Goal: Task Accomplishment & Management: Manage account settings

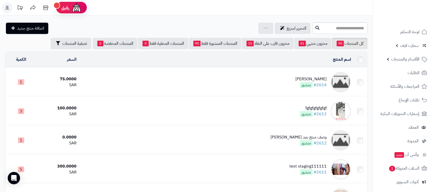
click at [317, 79] on div "[PERSON_NAME]" at bounding box center [311, 79] width 31 height 6
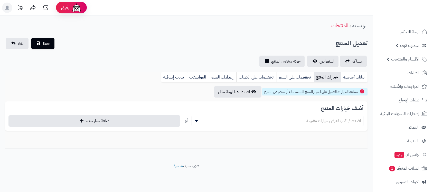
select select
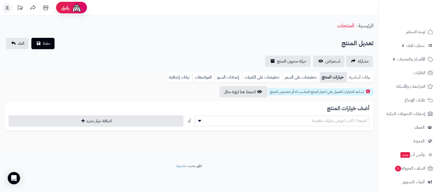
click at [357, 77] on link "بيانات أساسية" at bounding box center [360, 77] width 27 height 10
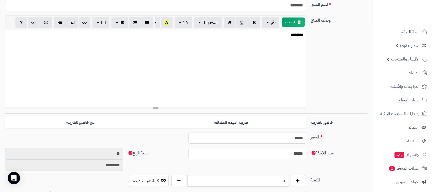
scroll to position [206, 0]
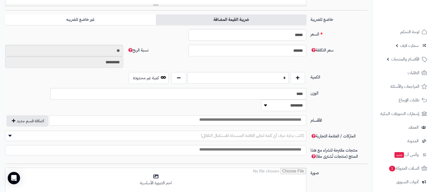
click at [244, 21] on label "ضريبة القيمة المضافة" at bounding box center [231, 19] width 151 height 11
type input "*****"
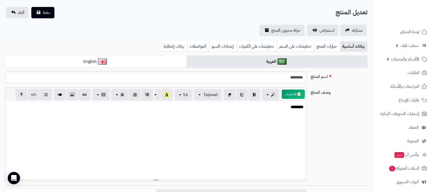
scroll to position [0, 0]
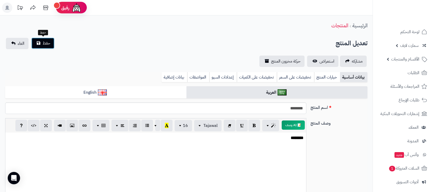
click at [48, 44] on span "حفظ" at bounding box center [47, 43] width 8 height 6
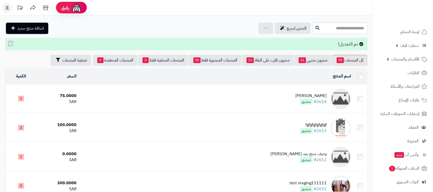
click at [313, 93] on div "[PERSON_NAME]" at bounding box center [311, 96] width 31 height 6
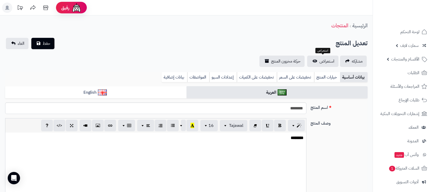
select select
click at [331, 60] on span "استعراض" at bounding box center [327, 61] width 15 height 6
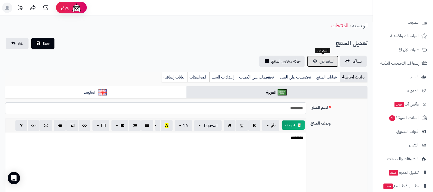
scroll to position [71, 0]
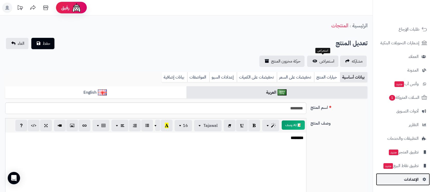
click at [412, 184] on link "الإعدادات" at bounding box center [403, 179] width 54 height 12
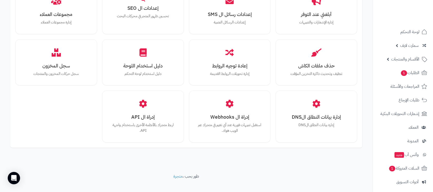
scroll to position [463, 0]
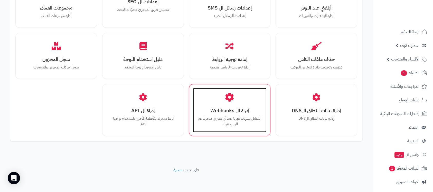
click at [239, 106] on div "إدراة ال Webhooks استقبل تنبيهات فورية عند أي تغيير في متجرك عبر الويب هوك." at bounding box center [230, 110] width 74 height 44
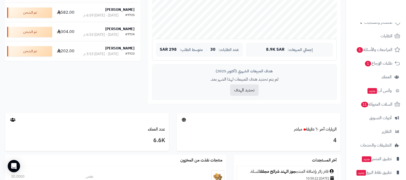
scroll to position [42, 0]
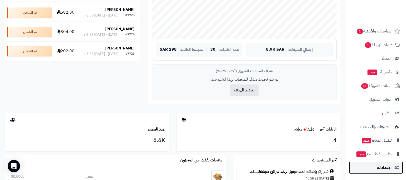
click at [386, 166] on span "الإعدادات" at bounding box center [384, 167] width 15 height 7
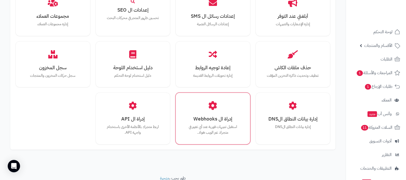
scroll to position [475, 0]
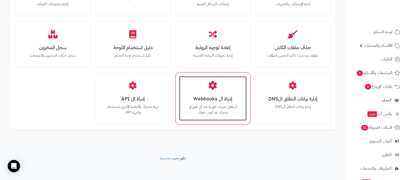
click at [216, 101] on h3 "إدراة ال Webhooks" at bounding box center [213, 98] width 57 height 5
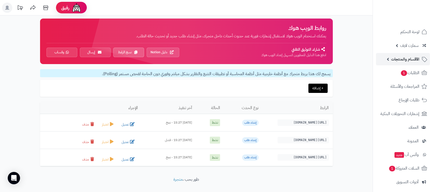
click at [405, 57] on span "الأقسام والمنتجات" at bounding box center [406, 59] width 28 height 7
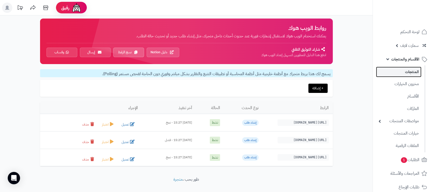
click at [406, 69] on link "المنتجات" at bounding box center [399, 72] width 46 height 11
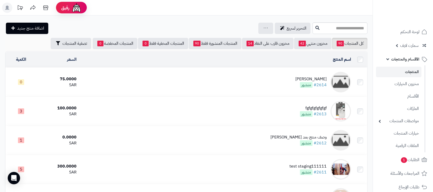
click at [319, 79] on div "كوفي ديو" at bounding box center [311, 79] width 31 height 6
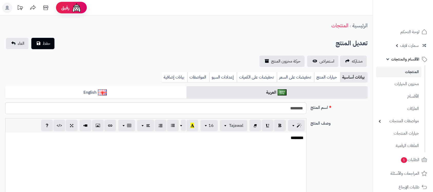
select select
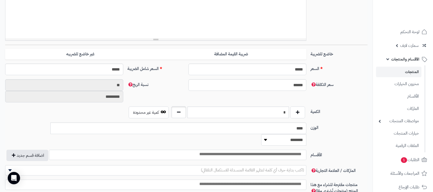
type input "*"
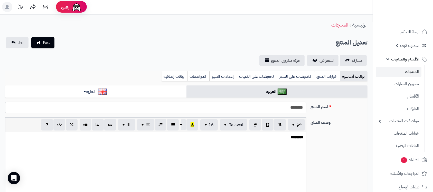
scroll to position [0, 0]
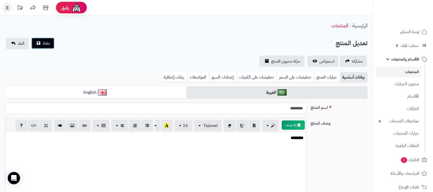
click at [41, 45] on button "حفظ" at bounding box center [42, 43] width 23 height 11
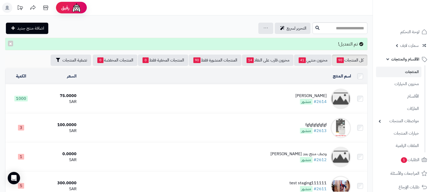
click at [298, 92] on td "كوفي ديو #2614 منشور" at bounding box center [216, 98] width 275 height 29
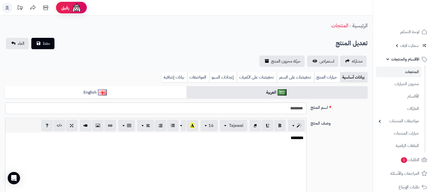
select select
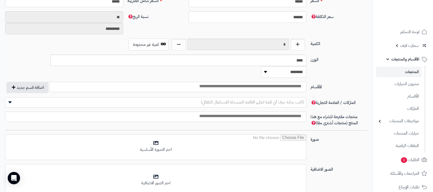
scroll to position [206, 0]
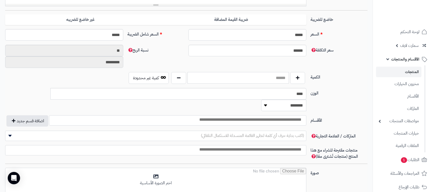
click at [236, 80] on input "text" at bounding box center [239, 78] width 102 height 12
click at [237, 80] on input "text" at bounding box center [239, 78] width 102 height 12
click at [235, 80] on input "text" at bounding box center [239, 78] width 102 height 12
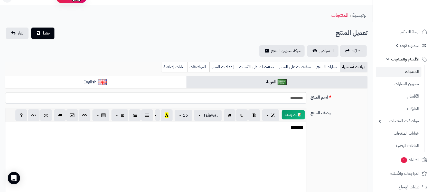
scroll to position [0, 0]
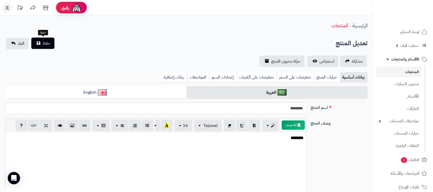
type input "***"
click at [38, 41] on button "حفظ" at bounding box center [42, 43] width 23 height 11
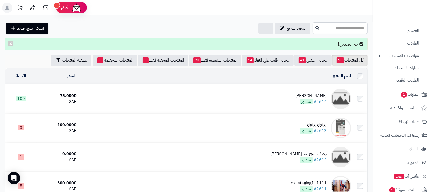
scroll to position [158, 0]
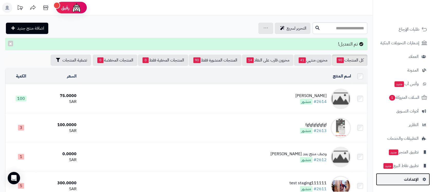
click at [414, 175] on link "الإعدادات" at bounding box center [403, 179] width 54 height 12
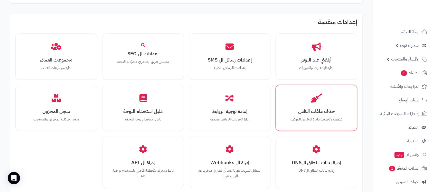
scroll to position [463, 0]
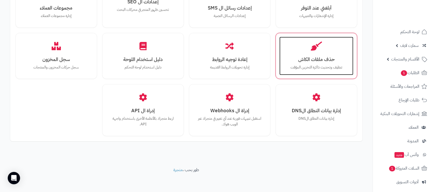
click at [318, 44] on icon at bounding box center [316, 45] width 11 height 9
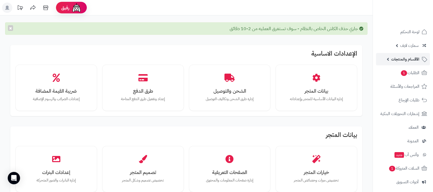
click at [390, 57] on link "الأقسام والمنتجات" at bounding box center [403, 59] width 54 height 12
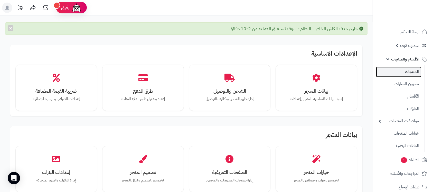
click at [408, 71] on link "المنتجات" at bounding box center [399, 72] width 46 height 11
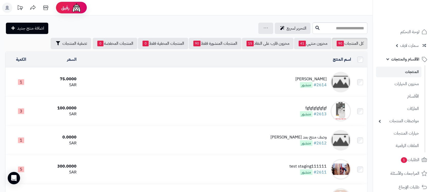
click at [322, 76] on div "كوفي ديو" at bounding box center [311, 79] width 31 height 6
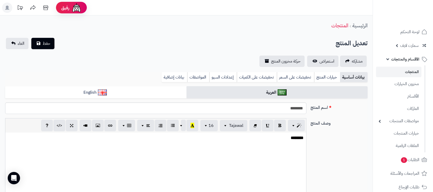
click at [184, 79] on link "بيانات إضافية" at bounding box center [175, 77] width 26 height 10
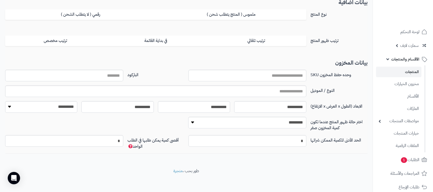
scroll to position [88, 0]
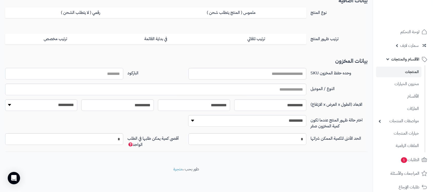
click at [113, 75] on input "الباركود" at bounding box center [64, 74] width 118 height 12
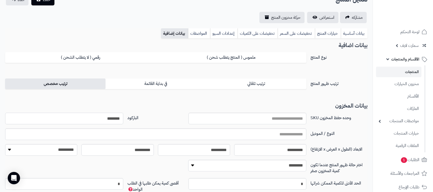
scroll to position [0, 0]
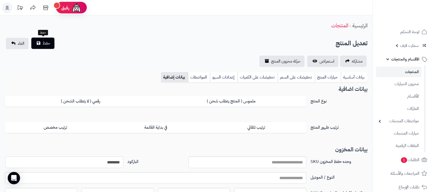
type input "********"
click at [48, 46] on button "حفظ" at bounding box center [42, 43] width 23 height 11
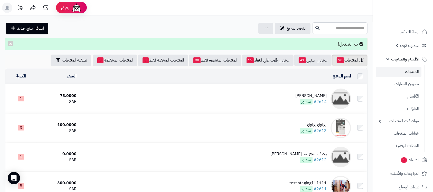
click at [304, 93] on div "[PERSON_NAME]" at bounding box center [311, 96] width 31 height 6
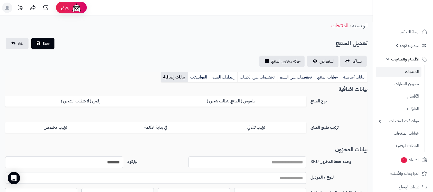
click at [292, 178] on input "text" at bounding box center [156, 178] width 302 height 12
type input "********"
click at [50, 44] on span "حفظ" at bounding box center [47, 43] width 8 height 6
